Goal: Information Seeking & Learning: Check status

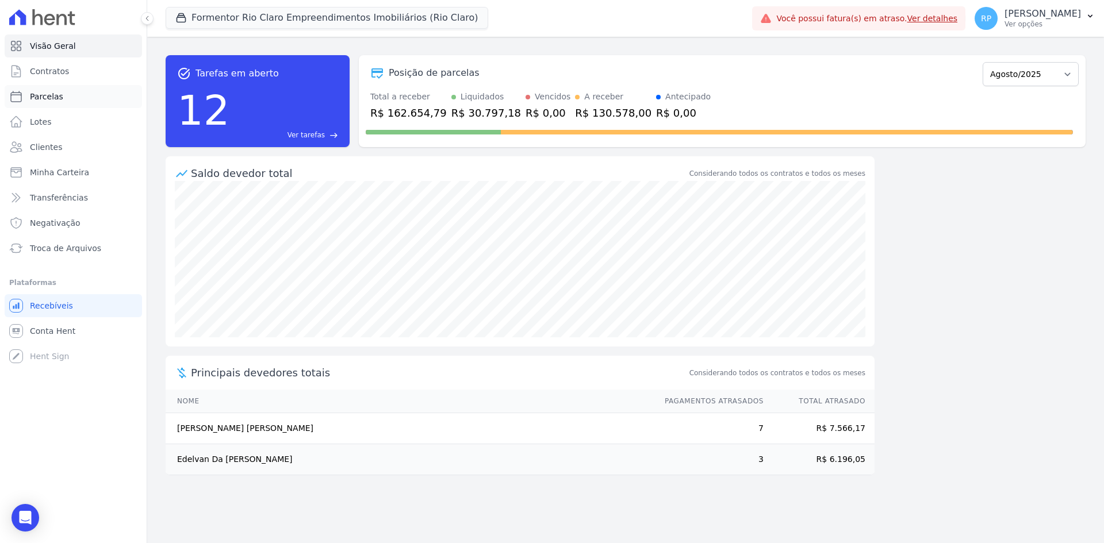
click at [50, 94] on span "Parcelas" at bounding box center [46, 96] width 33 height 11
select select
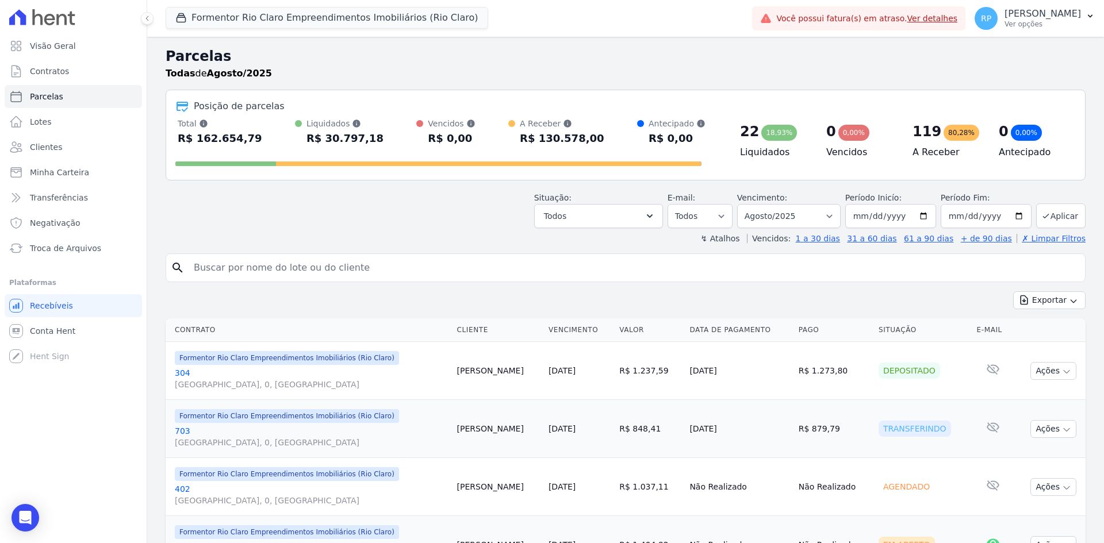
click at [286, 271] on input "search" at bounding box center [633, 267] width 893 height 23
type input "marina"
select select
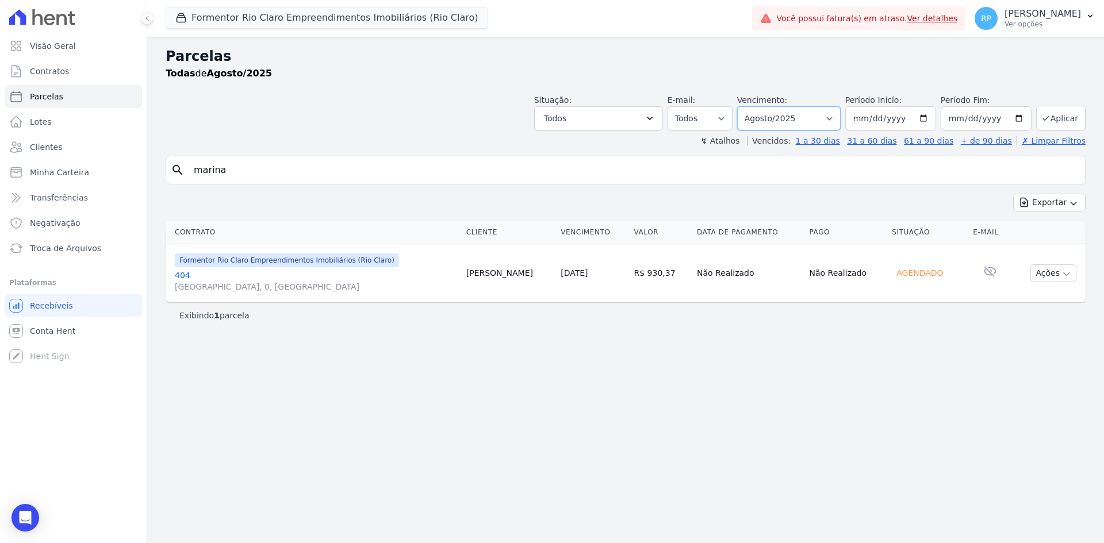
click at [840, 123] on select "Filtrar por período ──────── Todos os meses Junho/2024 Julho/2024 Agosto/2024 S…" at bounding box center [788, 118] width 103 height 24
select select "07/2025"
click at [753, 106] on select "Filtrar por período ──────── Todos os meses Junho/2024 Julho/2024 Agosto/2024 S…" at bounding box center [788, 118] width 103 height 24
select select
drag, startPoint x: 686, startPoint y: 275, endPoint x: 753, endPoint y: 272, distance: 67.3
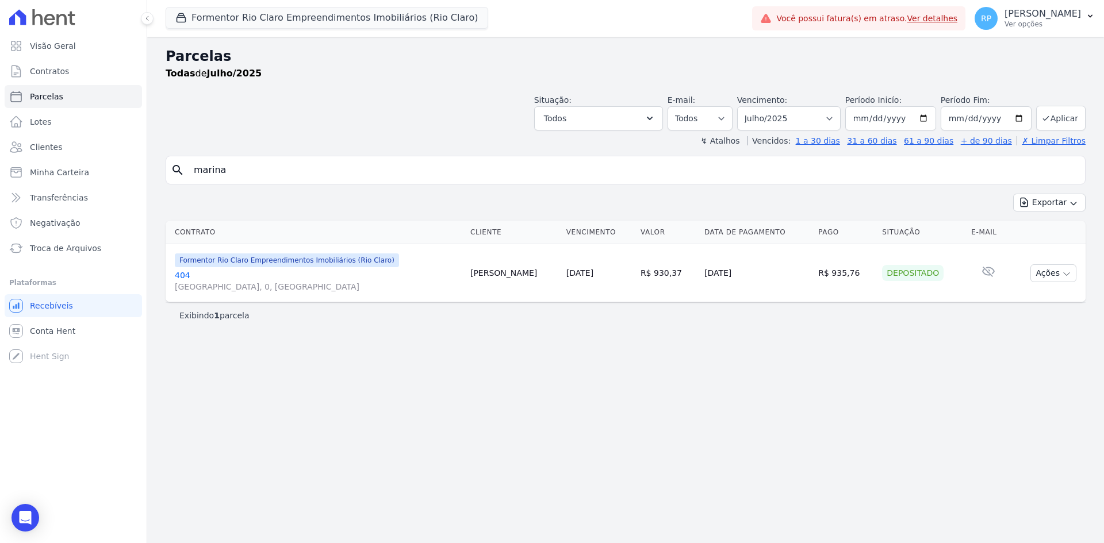
click at [753, 272] on tr "Formentor Rio Claro Empreendimentos Imobiliários (Rio Claro) [GEOGRAPHIC_DATA][…" at bounding box center [626, 273] width 920 height 58
click at [747, 355] on div "Parcelas Todas de Julho/2025 Situação: Agendado Em Aberto Pago Processando Canc…" at bounding box center [625, 290] width 956 height 506
click at [213, 172] on input "marina" at bounding box center [633, 170] width 893 height 23
type input "mariana"
select select
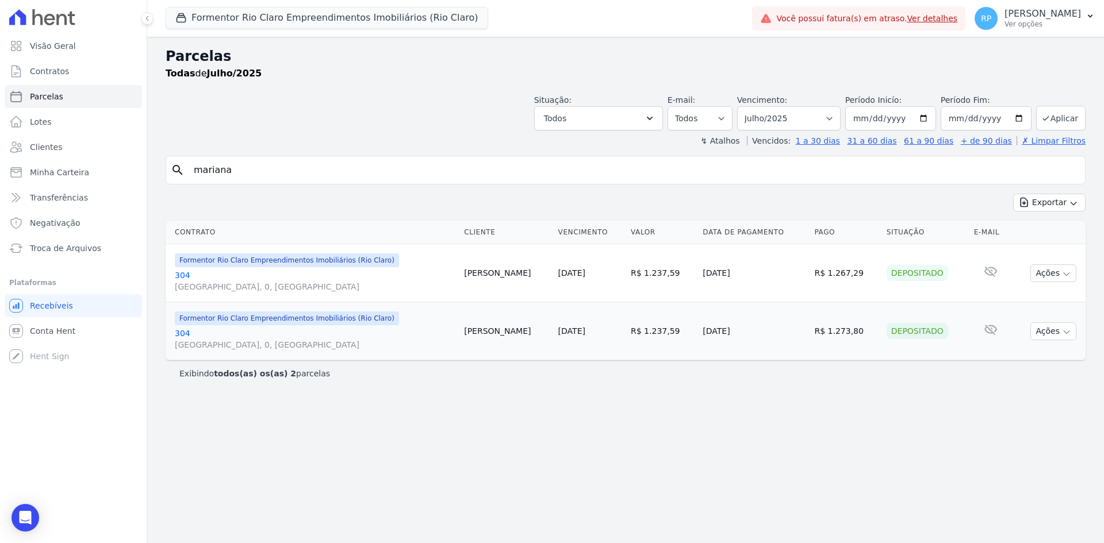
drag, startPoint x: 597, startPoint y: 351, endPoint x: 696, endPoint y: 341, distance: 99.9
click at [605, 348] on td "[DATE]" at bounding box center [590, 331] width 72 height 58
